Goal: Task Accomplishment & Management: Complete application form

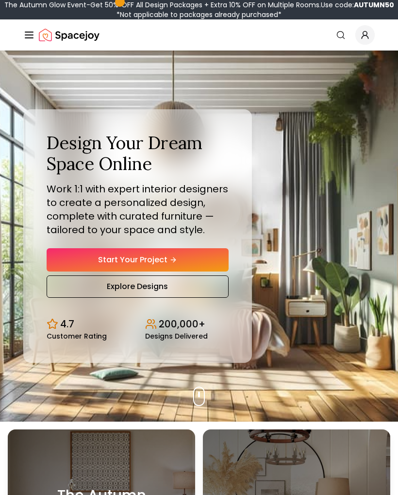
click at [297, 233] on div "Design Your Dream Space Online Work 1:1 with expert interior designers to creat…" at bounding box center [199, 235] width 398 height 371
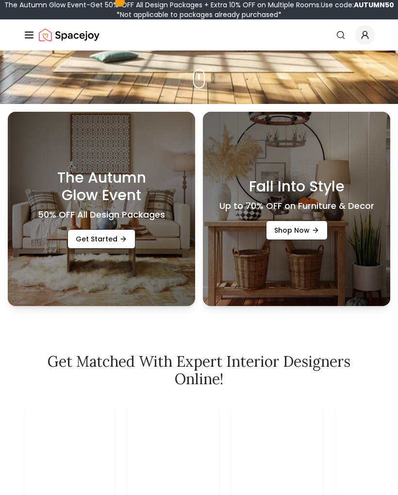
scroll to position [317, 0]
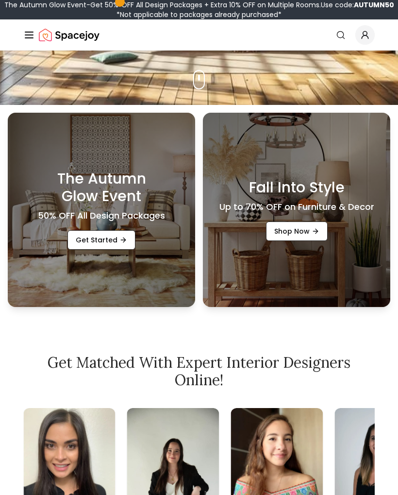
click at [128, 239] on link "Get Started" at bounding box center [101, 239] width 68 height 19
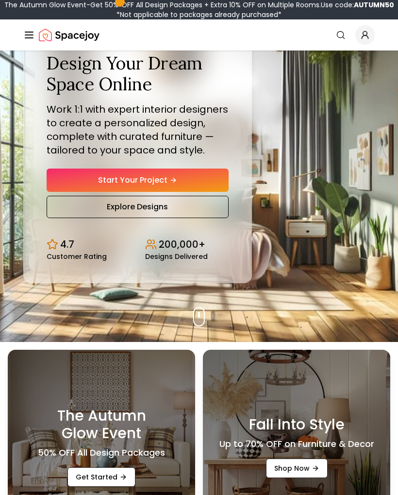
scroll to position [0, 0]
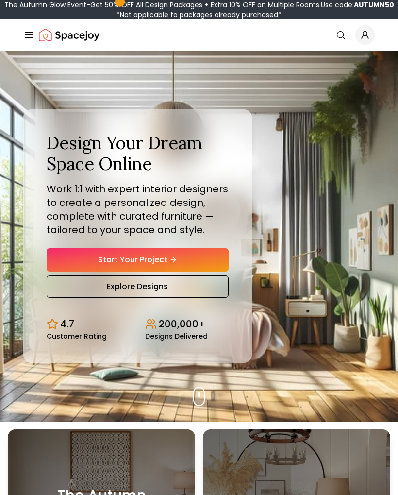
click at [209, 260] on link "Start Your Project" at bounding box center [138, 259] width 182 height 23
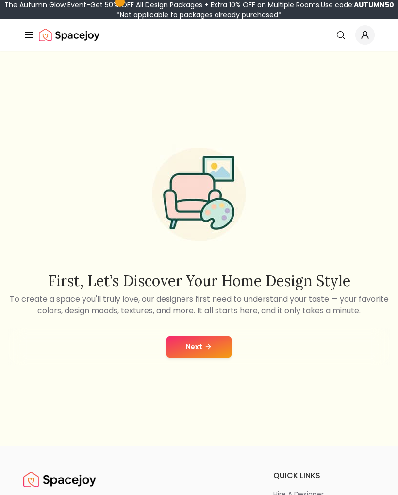
click at [208, 343] on icon at bounding box center [208, 347] width 8 height 8
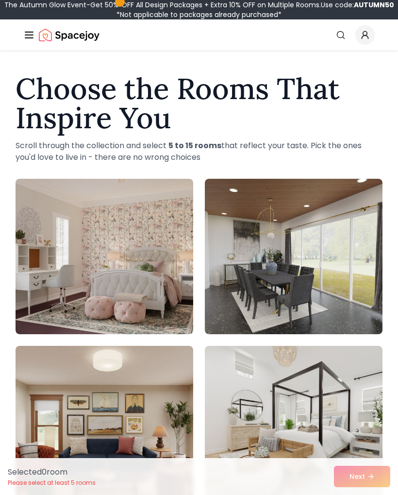
click at [157, 292] on img at bounding box center [105, 256] width 178 height 155
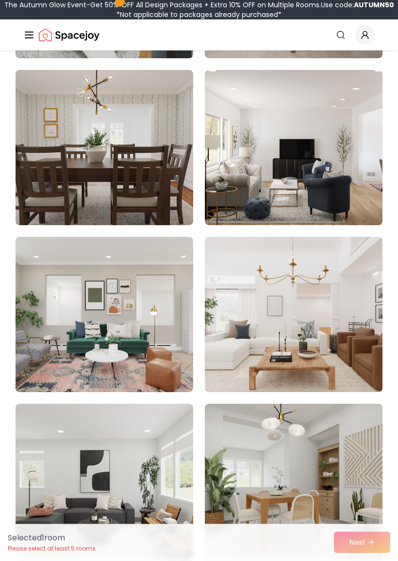
scroll to position [2781, 0]
click at [306, 344] on img at bounding box center [294, 314] width 178 height 155
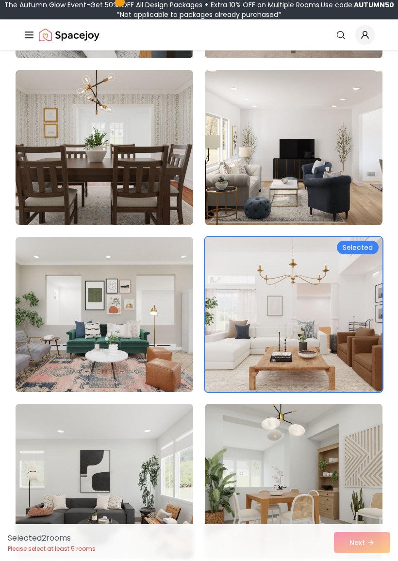
click at [304, 335] on img at bounding box center [294, 314] width 178 height 155
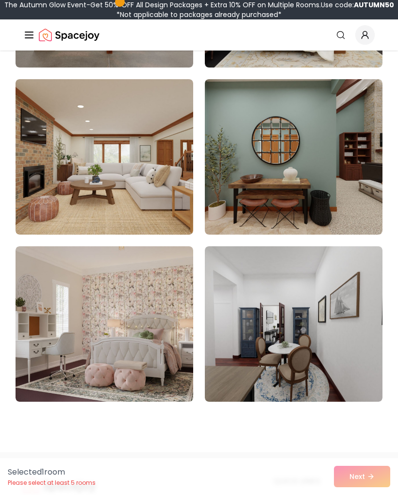
scroll to position [8115, 0]
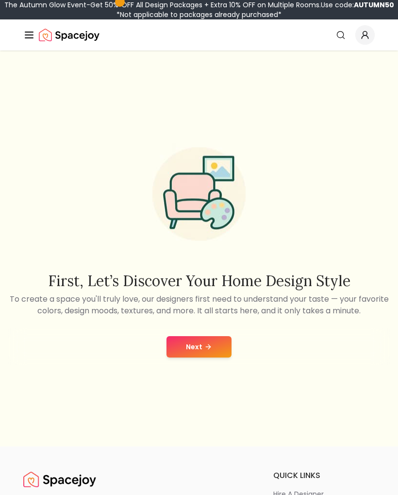
click at [219, 347] on button "Next" at bounding box center [199, 346] width 65 height 21
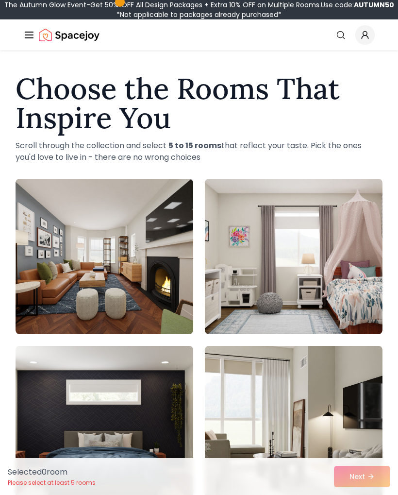
click at [353, 479] on div "Selected 0 room Please select at least 5 rooms Next" at bounding box center [199, 476] width 398 height 37
click at [355, 479] on div "Selected 0 room Please select at least 5 rooms Next" at bounding box center [199, 476] width 398 height 37
